Goal: Task Accomplishment & Management: Manage account settings

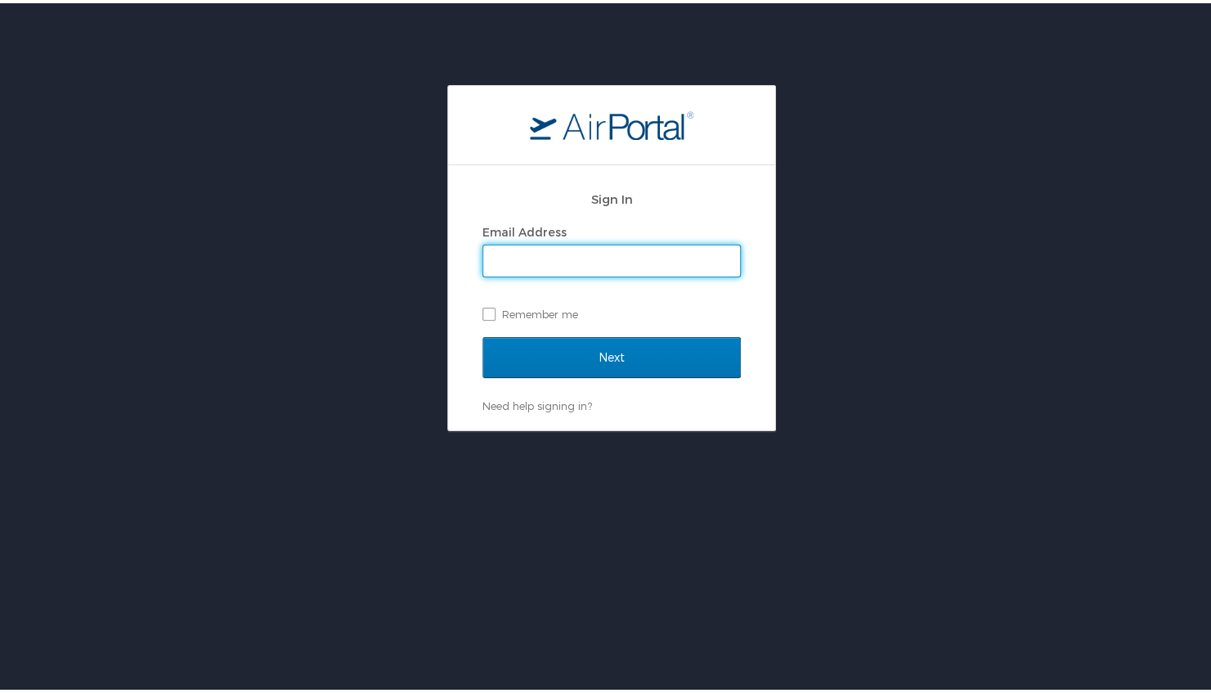
click at [592, 253] on input "Email Address" at bounding box center [611, 257] width 257 height 31
type input "[PERSON_NAME][EMAIL_ADDRESS][PERSON_NAME][DOMAIN_NAME]"
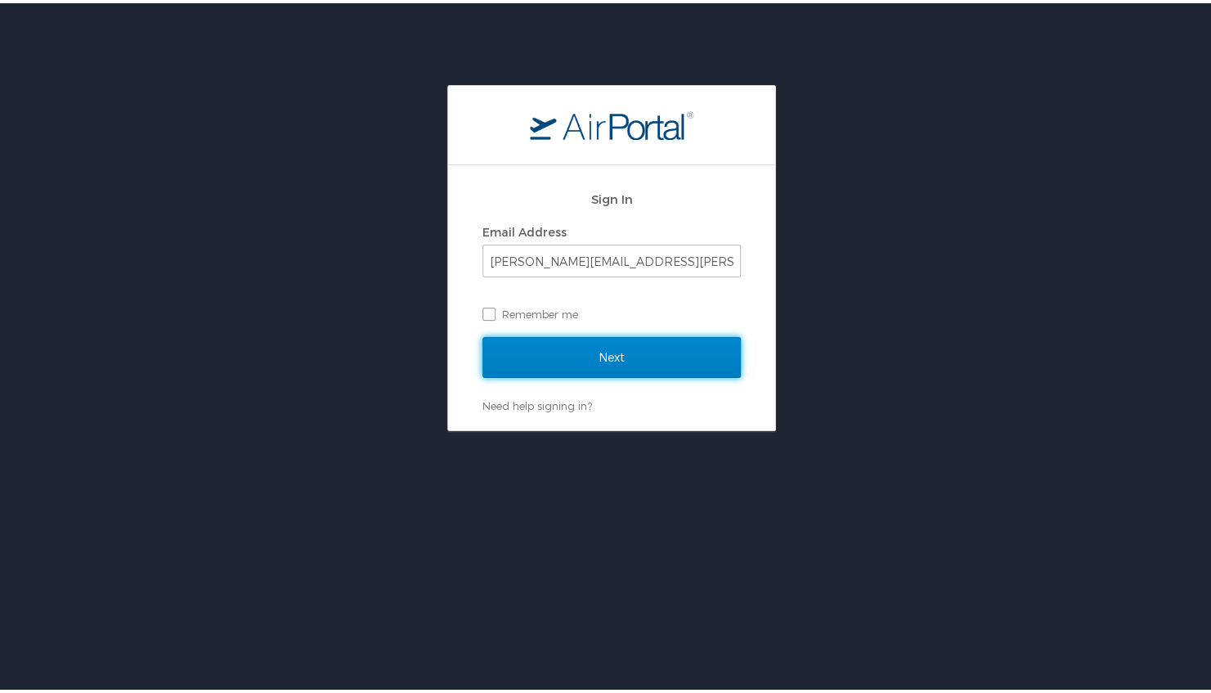
click at [614, 363] on input "Next" at bounding box center [611, 354] width 258 height 41
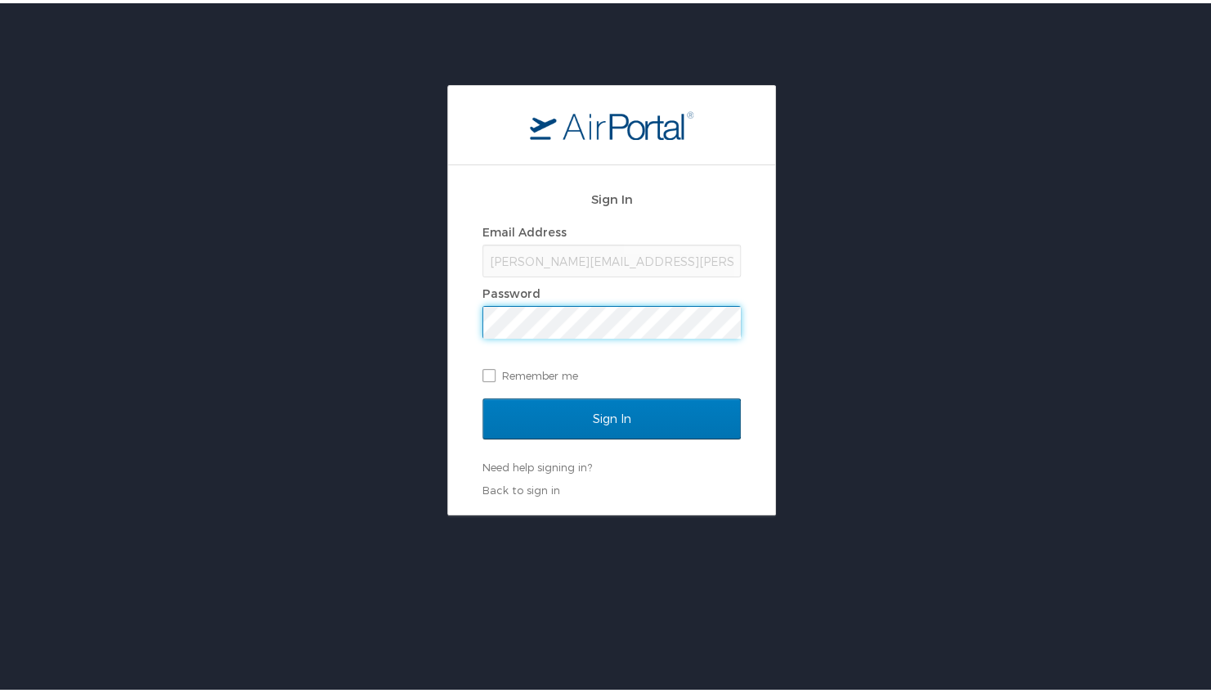
click at [208, 314] on div "Sign In Email Address tina.hopkins@lumistella.com Password Remember me Sign In …" at bounding box center [611, 297] width 1223 height 430
click at [482, 395] on input "Sign In" at bounding box center [611, 415] width 258 height 41
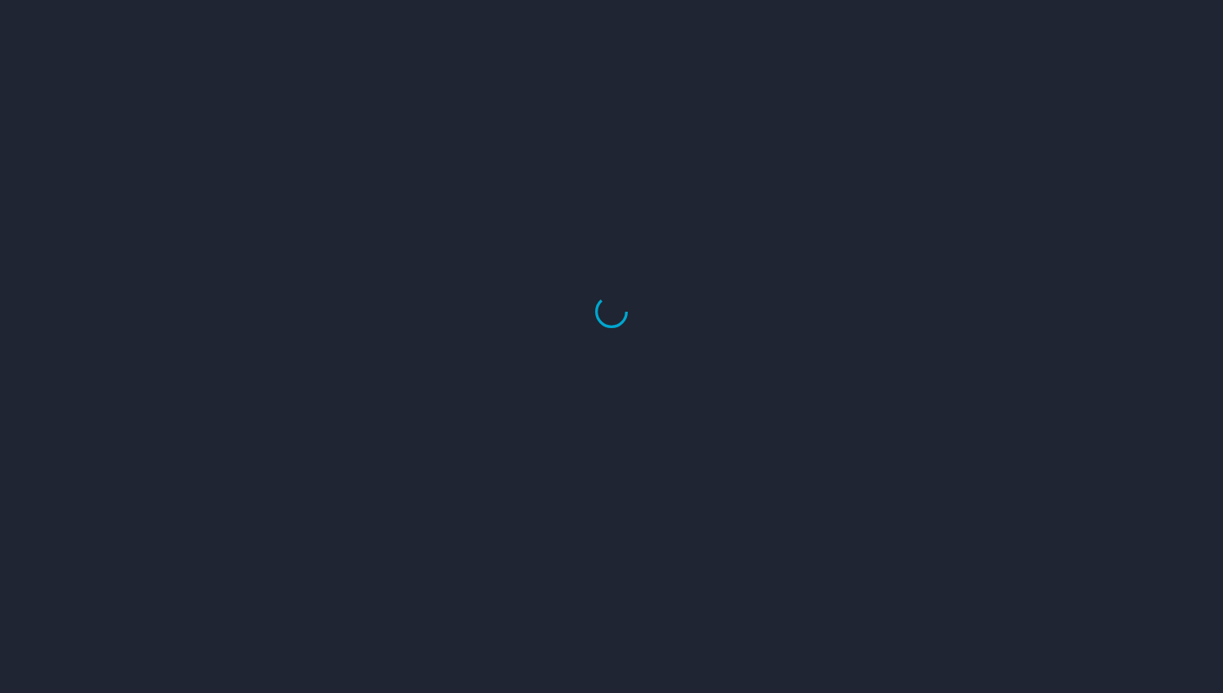
select select "US"
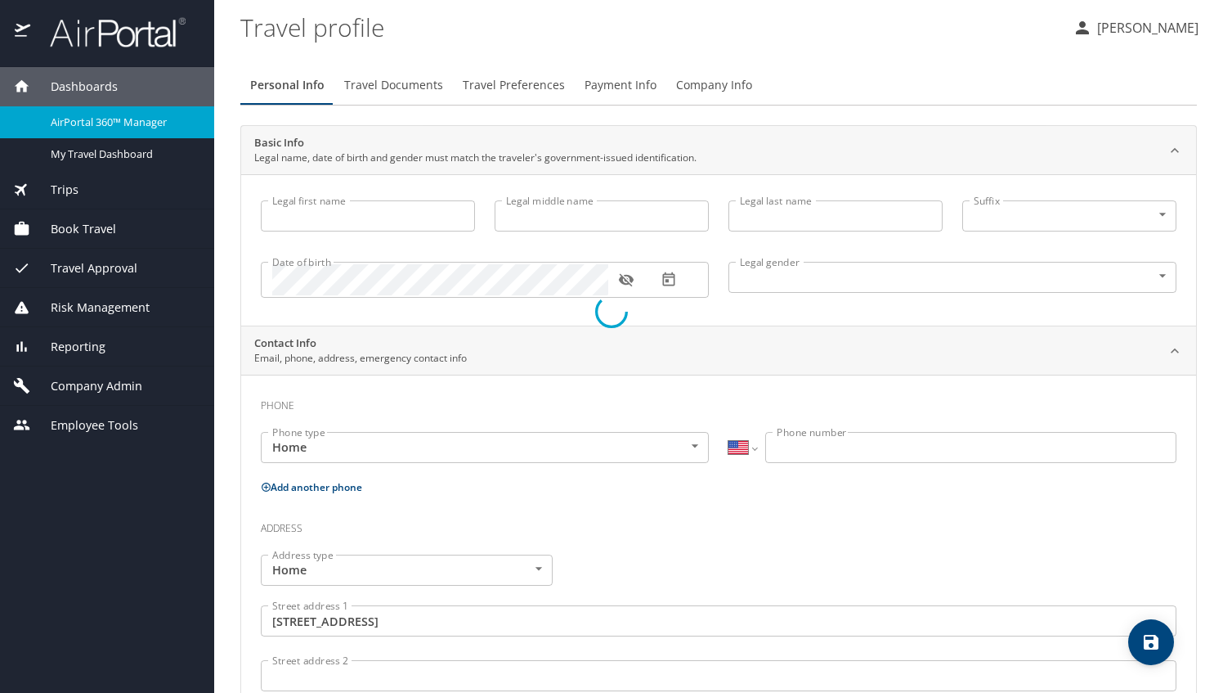
type input "Bettina"
type input "Hopkins"
type input "Female"
type input "David"
type input "Hopkins"
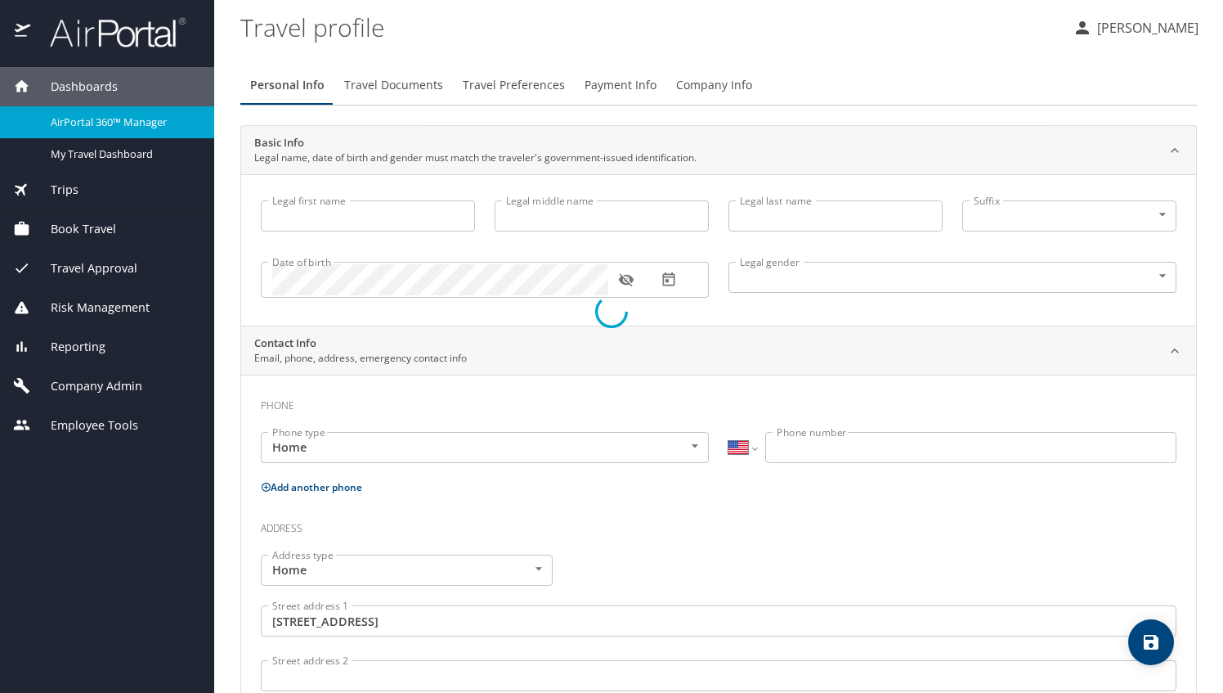
type input "(770) 843-0289"
type input "dtahop44@yahoo.com"
type input "United States of America"
type input "Georgia"
type input "United States of America"
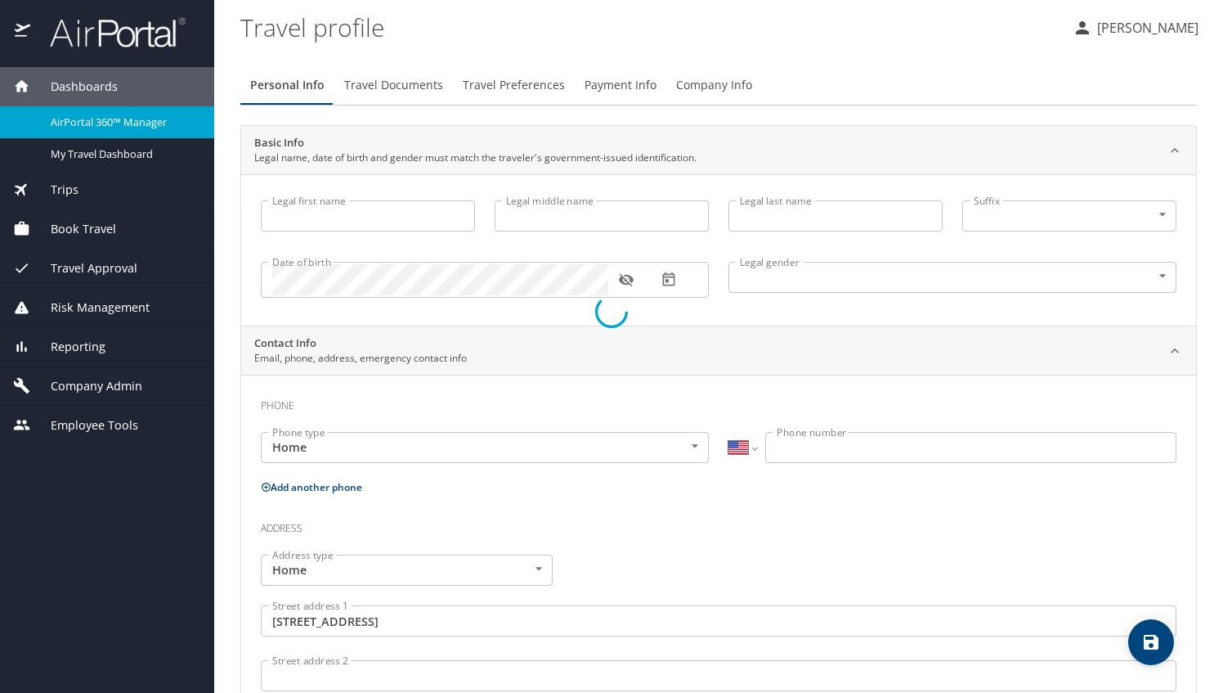
type input "Georgia"
select select "US"
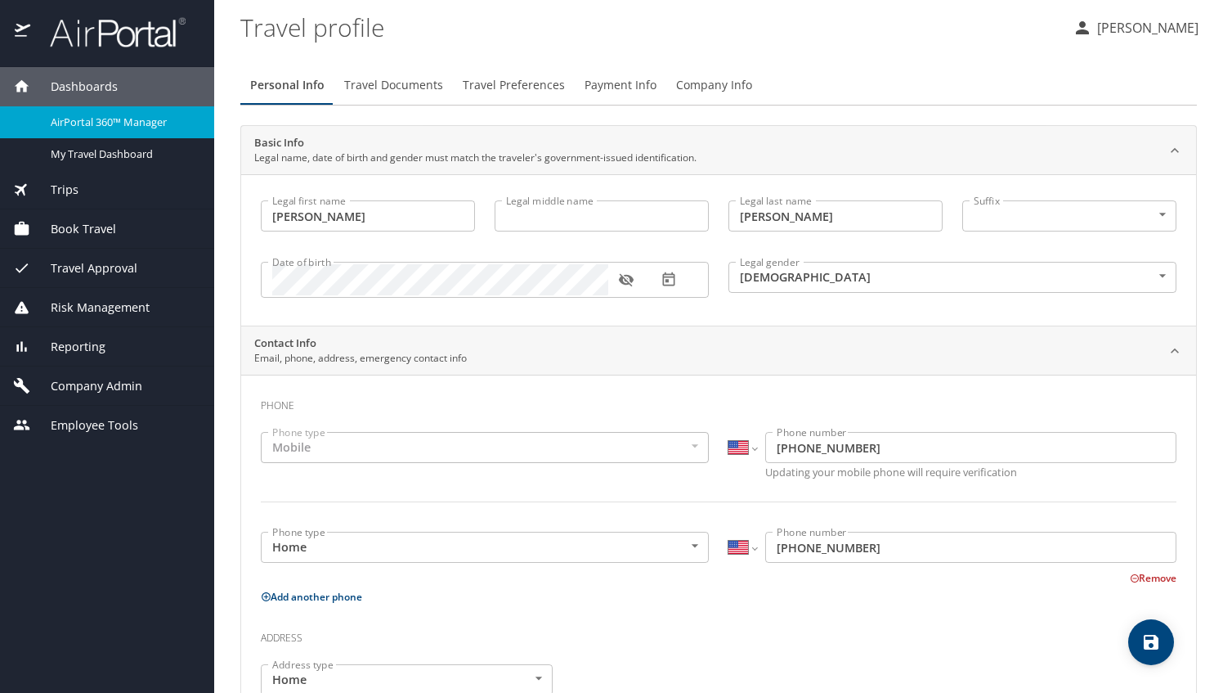
click at [1129, 31] on p "[PERSON_NAME]" at bounding box center [1145, 28] width 106 height 20
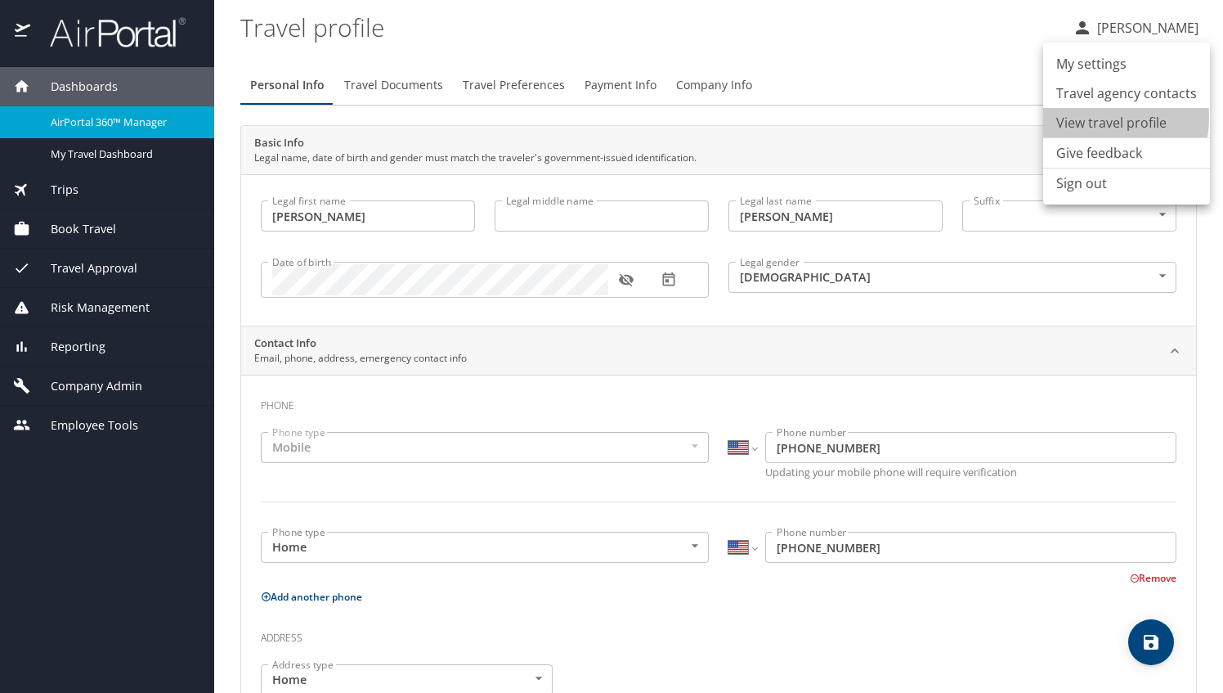
click at [1092, 118] on li "View travel profile" at bounding box center [1126, 122] width 167 height 29
